Goal: Navigation & Orientation: Find specific page/section

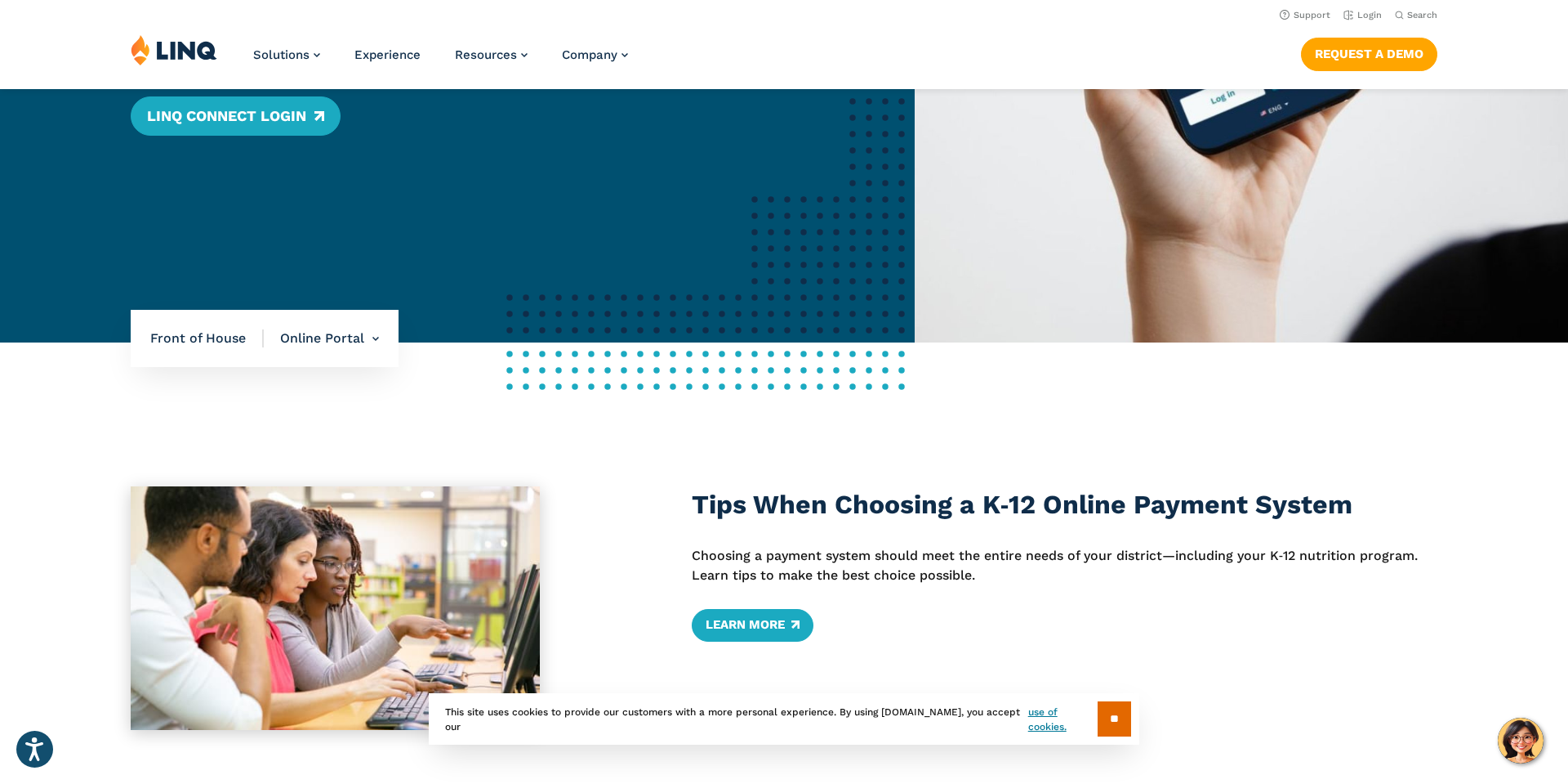
scroll to position [496, 0]
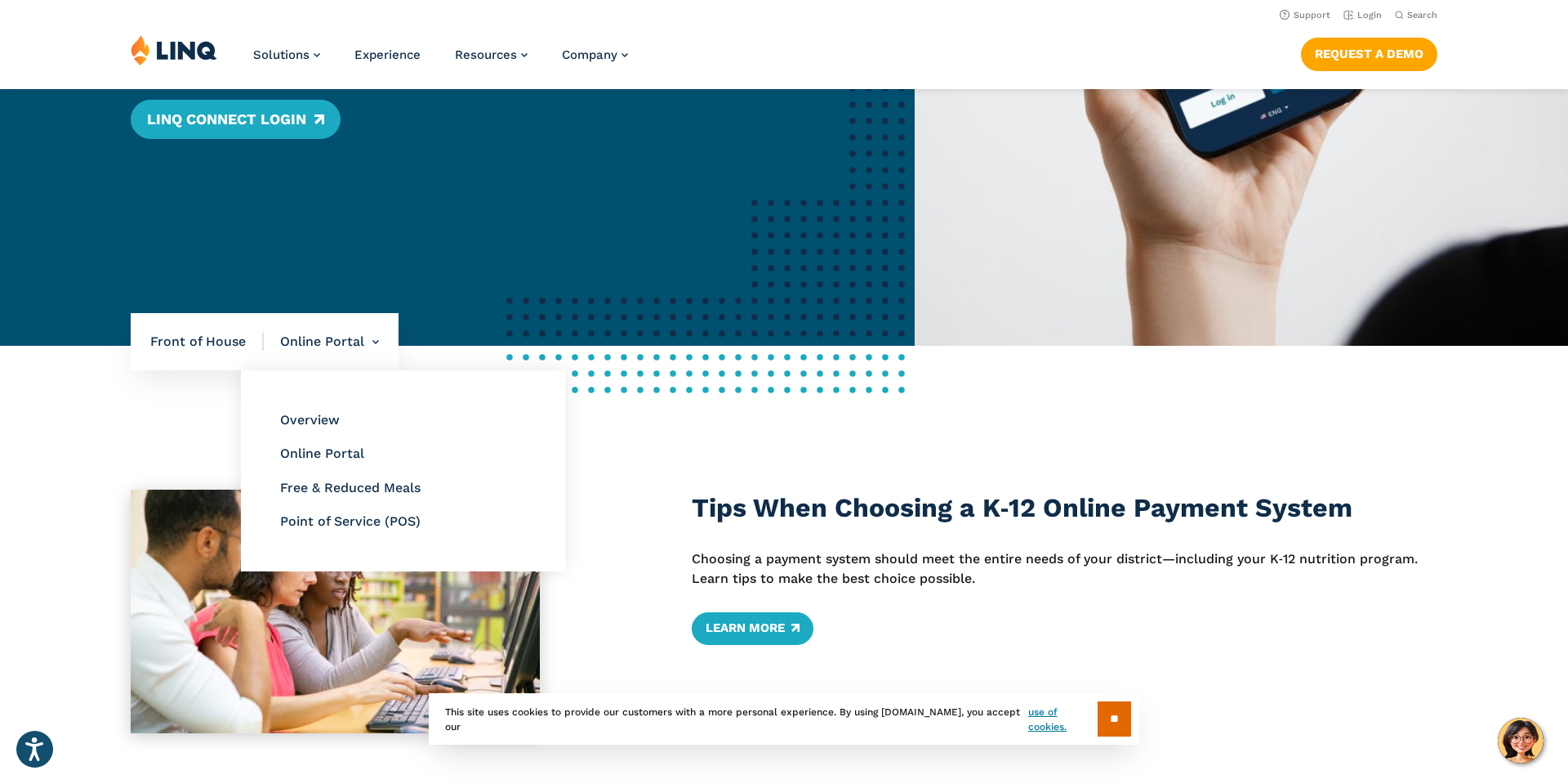
click at [352, 343] on li "Online Portal Overview Online Portal Free & Reduced Meals Point of Service (POS)" at bounding box center [321, 342] width 115 height 57
click at [351, 523] on link "Point of Service (POS)" at bounding box center [350, 521] width 141 height 15
